Goal: Task Accomplishment & Management: Use online tool/utility

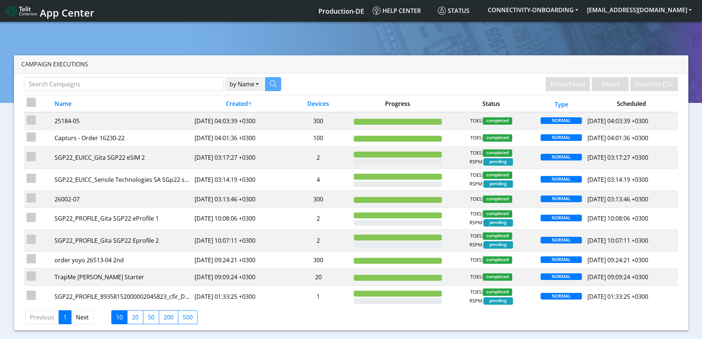
click at [643, 45] on section "Campaign Executions by Name Name Device Rerun Failed Revert Export to CSV Name …" at bounding box center [351, 177] width 702 height 315
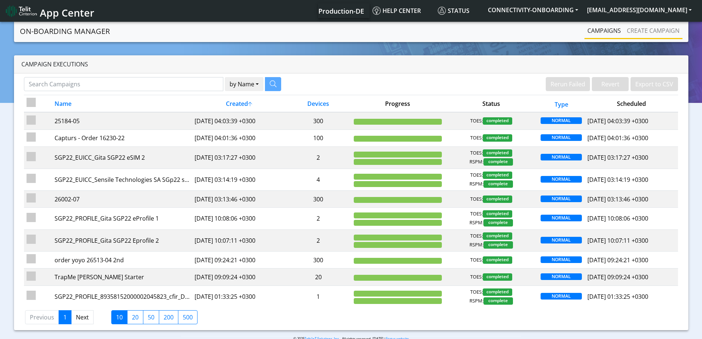
click at [641, 38] on li "Create campaign" at bounding box center [653, 31] width 59 height 16
click at [639, 34] on link "Create campaign" at bounding box center [653, 30] width 59 height 15
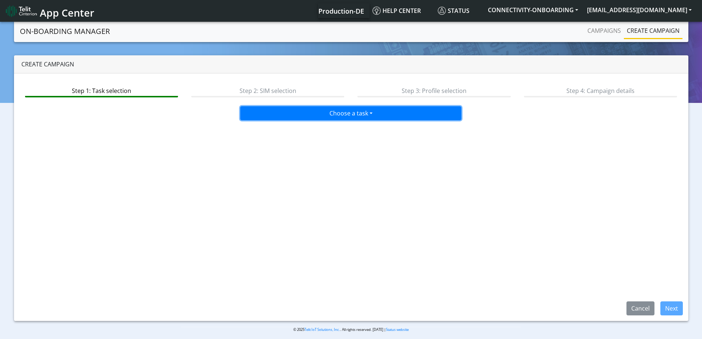
click at [321, 118] on button "Choose a task" at bounding box center [350, 113] width 221 height 14
